Goal: Communication & Community: Answer question/provide support

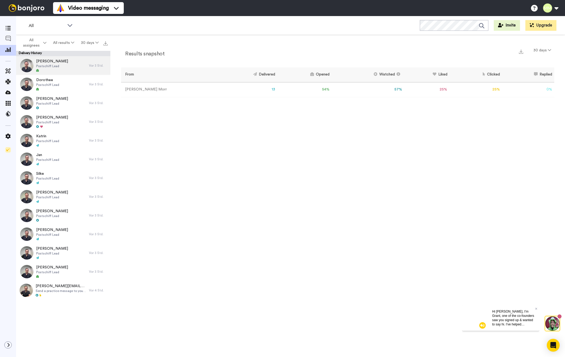
click at [76, 62] on div "Thomas Postschiff Lead" at bounding box center [52, 65] width 73 height 19
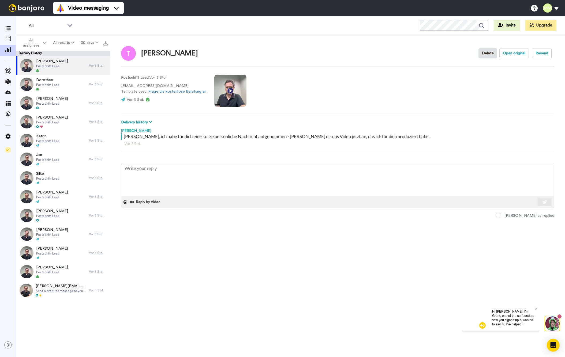
click at [230, 91] on video at bounding box center [230, 91] width 32 height 32
click at [7, 38] on icon at bounding box center [7, 38] width 5 height 5
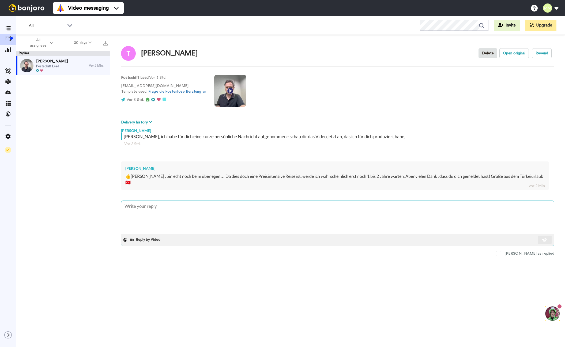
type textarea "V"
type textarea "x"
type textarea "Vi"
type textarea "x"
type textarea "Viw"
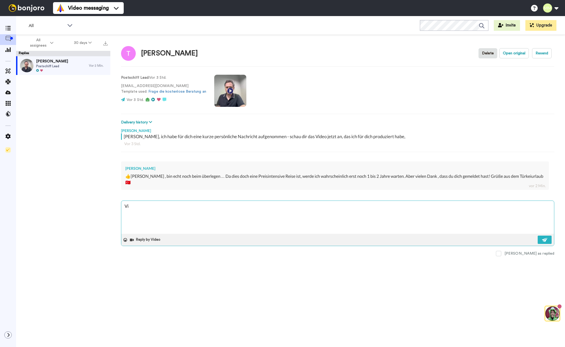
type textarea "x"
type textarea "Viwl"
type textarea "x"
type textarea "Viel"
type textarea "x"
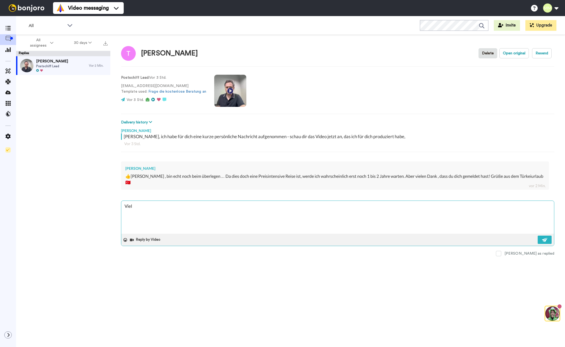
type textarea "Viel"
type textarea "x"
type textarea "Vie"
type textarea "x"
type textarea "Viel"
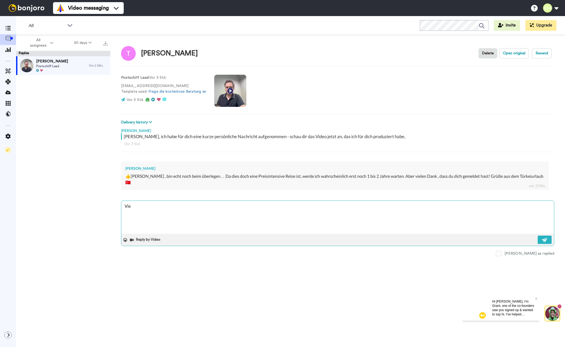
type textarea "x"
type textarea "Viel"
type textarea "x"
type textarea "Viel S"
type textarea "x"
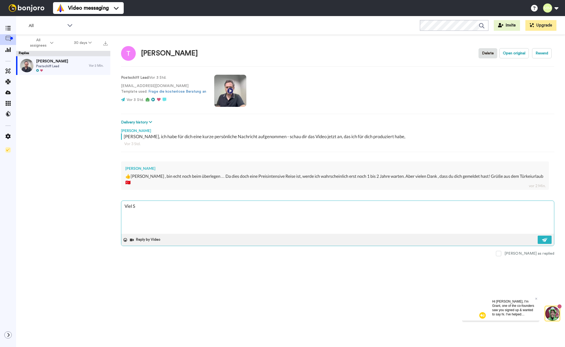
type textarea "Viel Sp"
type textarea "x"
type textarea "Viel Spa"
type textarea "x"
type textarea "Viel Spaß"
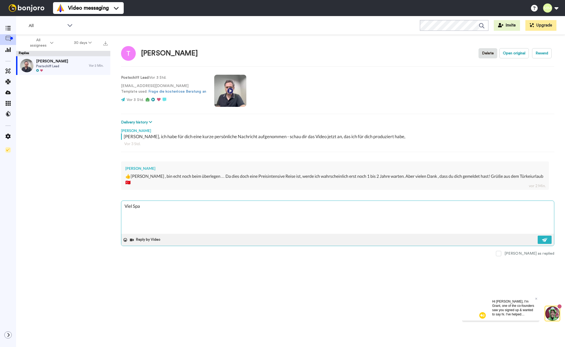
type textarea "x"
type textarea "Viel Spaß"
type textarea "x"
type textarea "Viel Spaß d"
type textarea "x"
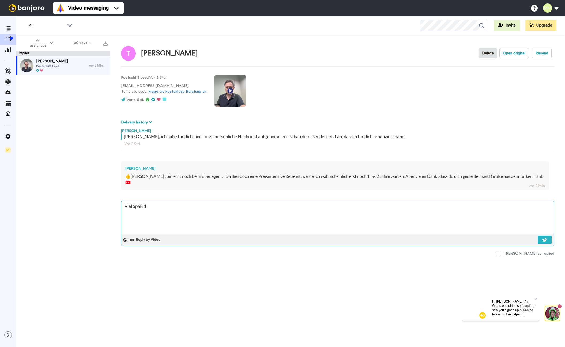
type textarea "Viel Spaß do"
type textarea "x"
type textarea "Viel Spaß dor"
type textarea "x"
type textarea "Viel Spaß dort"
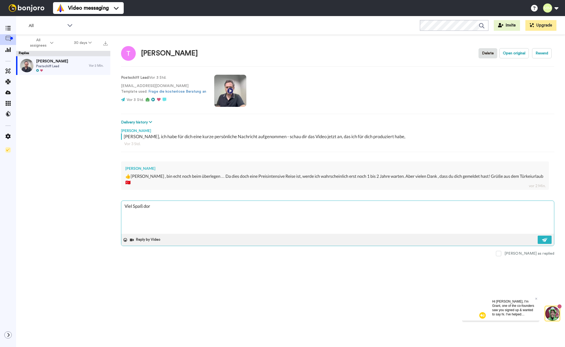
type textarea "x"
type textarea "Viel Spaß dort"
type textarea "x"
type textarea "Viel Spaß dort w"
type textarea "x"
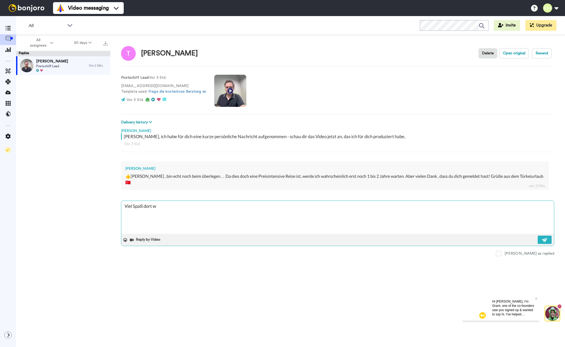
type textarea "Viel Spaß dort we"
type textarea "x"
type textarea "Viel Spaß dort wei"
type textarea "x"
type textarea "Viel Spaß dort weit"
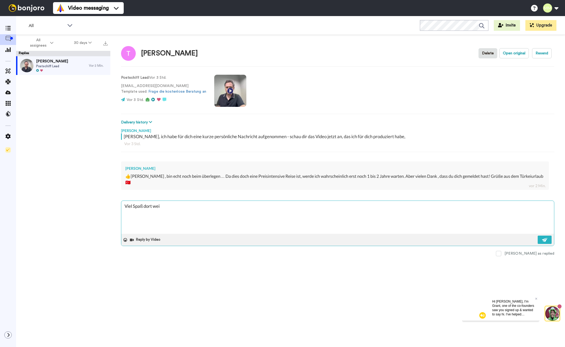
type textarea "x"
type textarea "Viel Spaß dort weite"
type textarea "x"
type textarea "Viel Spaß dort weiter"
type textarea "x"
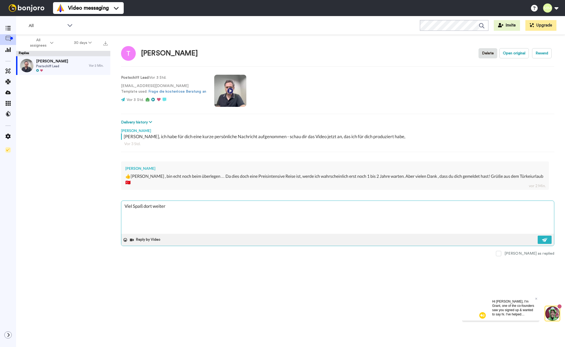
type textarea "Viel Spaß dort weiterh"
type textarea "x"
type textarea "Viel Spaß dort weiterhi"
type textarea "x"
type textarea "Viel Spaß dort weiterhin"
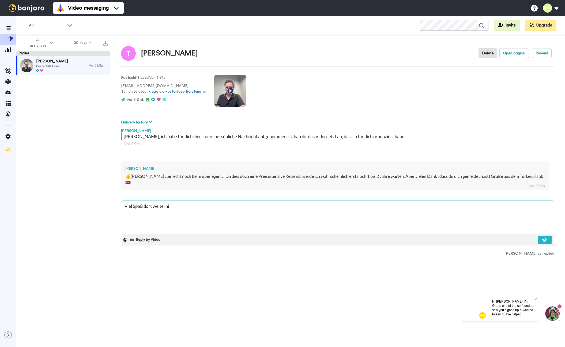
type textarea "x"
type textarea "Viel Spaß dort weiterhin"
type textarea "x"
type textarea "Viel Spaß dort weiterhin :"
type textarea "x"
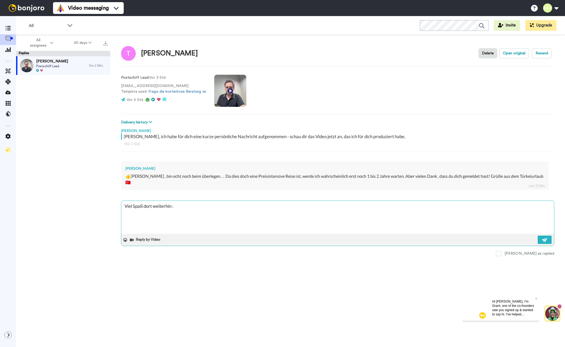
type textarea "Viel Spaß dort weiterhin :-"
type textarea "x"
type textarea "Viel Spaß dort weiterhin :-)"
type textarea "x"
type textarea "Viel Spaß dort weiterhin :-)"
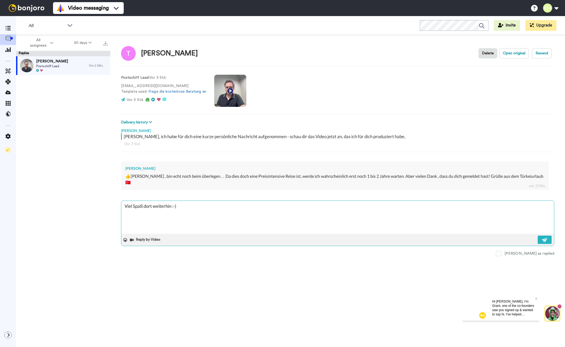
type textarea "x"
type textarea "Viel Spaß dort weiterhin :-)"
click at [547, 238] on img at bounding box center [545, 240] width 6 height 4
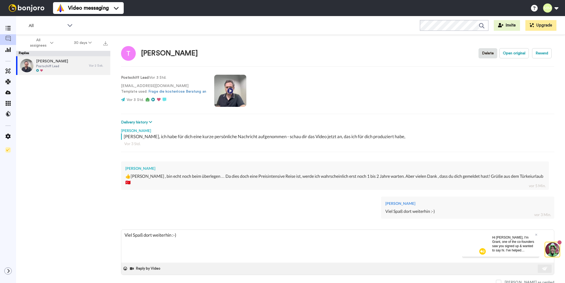
type textarea "x"
